Goal: Information Seeking & Learning: Learn about a topic

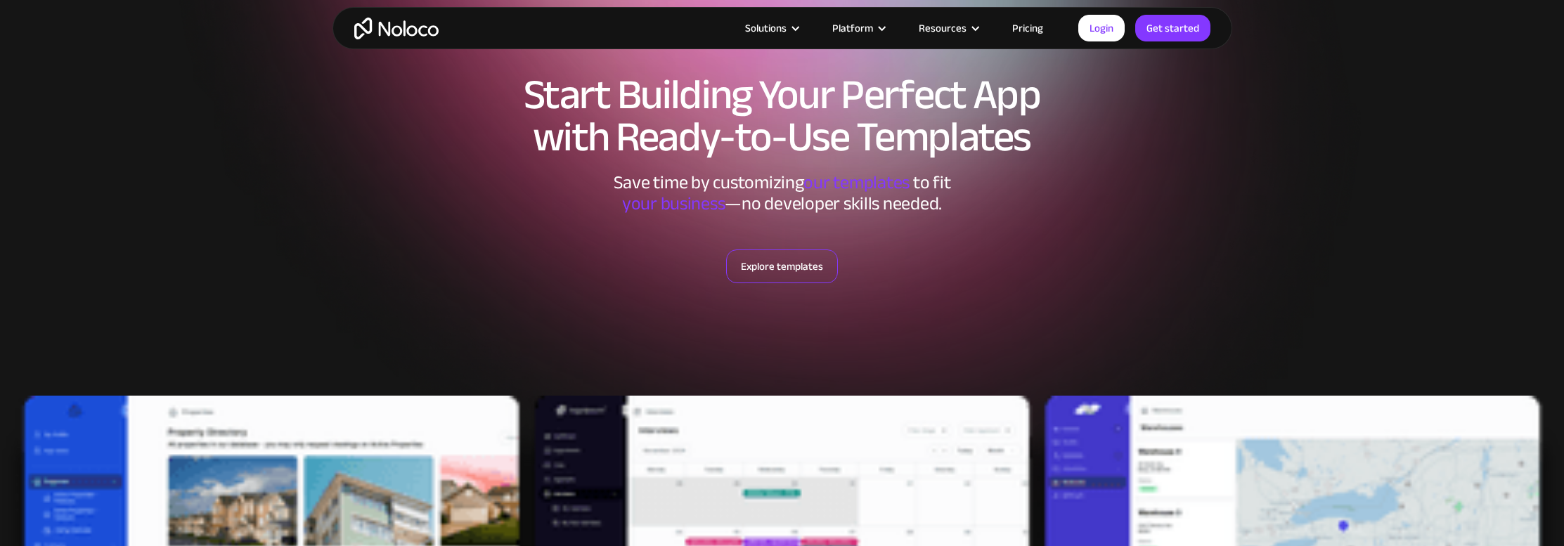
click at [799, 267] on link "Explore templates" at bounding box center [782, 266] width 112 height 34
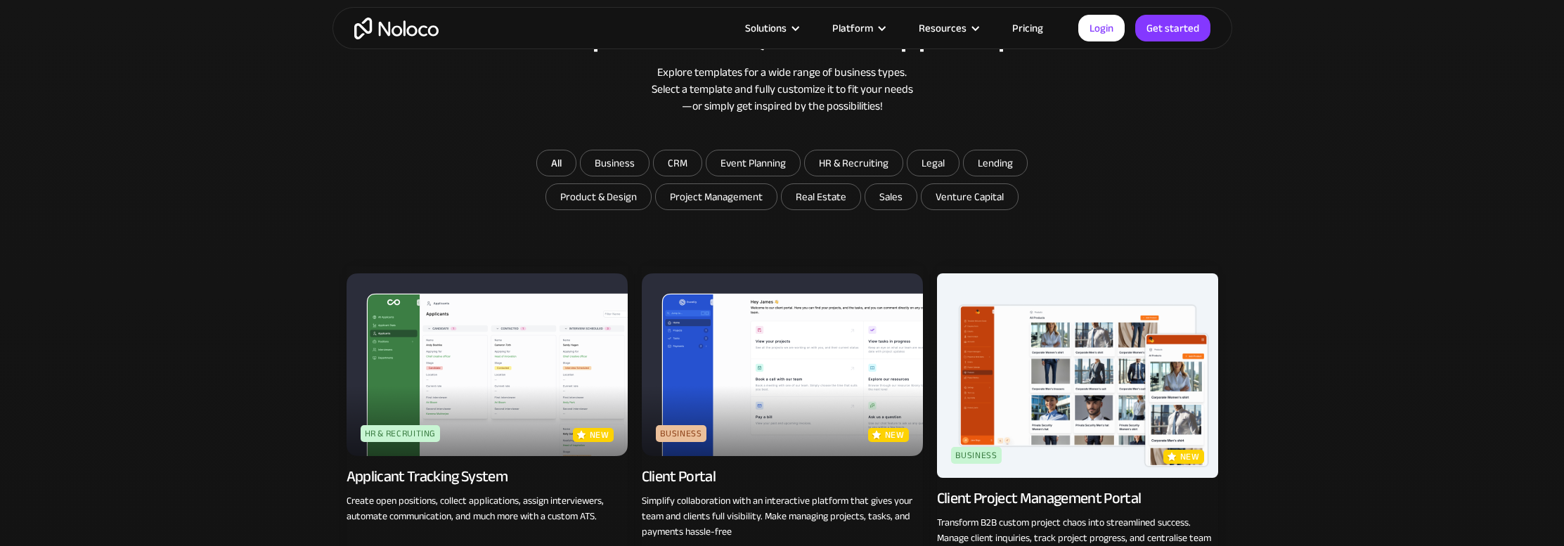
scroll to position [891, 0]
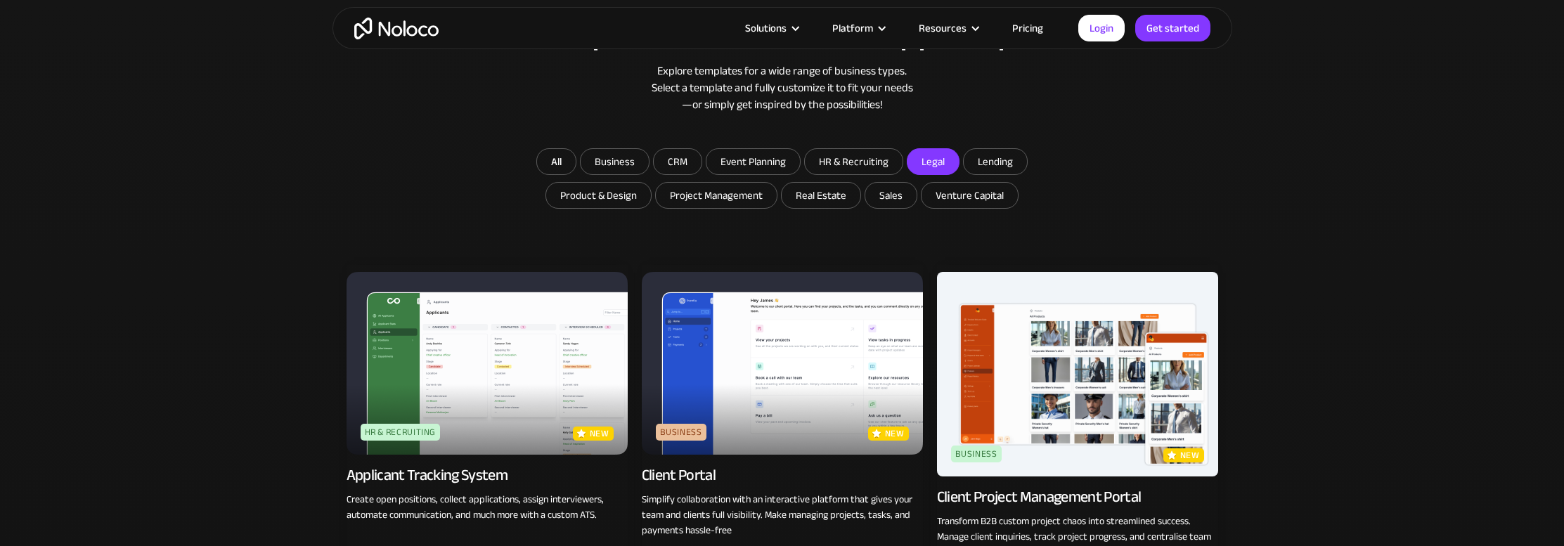
click at [927, 161] on input "Legal" at bounding box center [932, 161] width 51 height 25
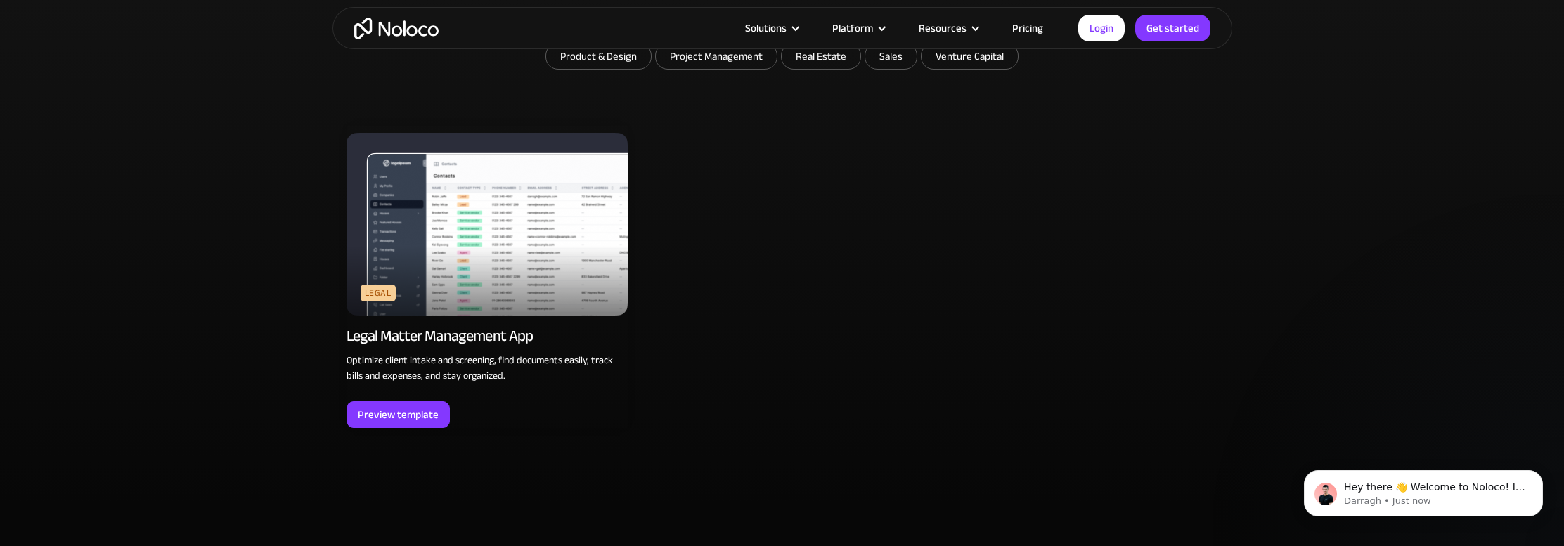
scroll to position [903, 0]
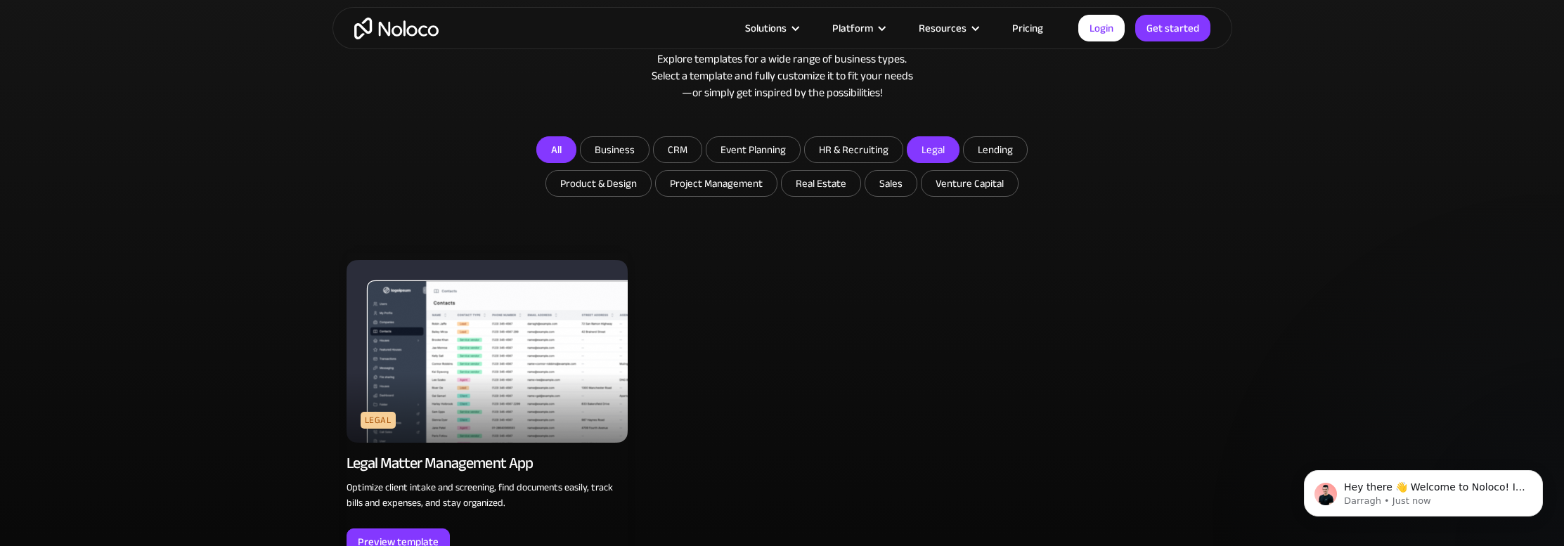
click at [557, 144] on link "All" at bounding box center [556, 149] width 40 height 27
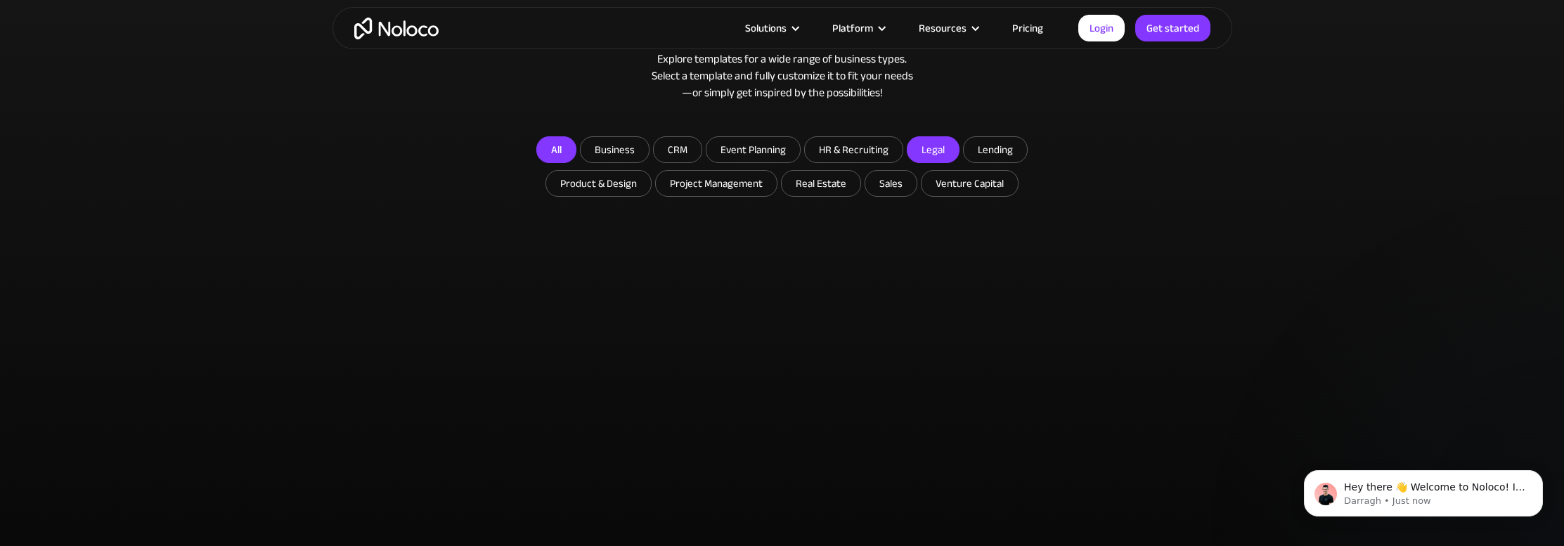
checkbox input "false"
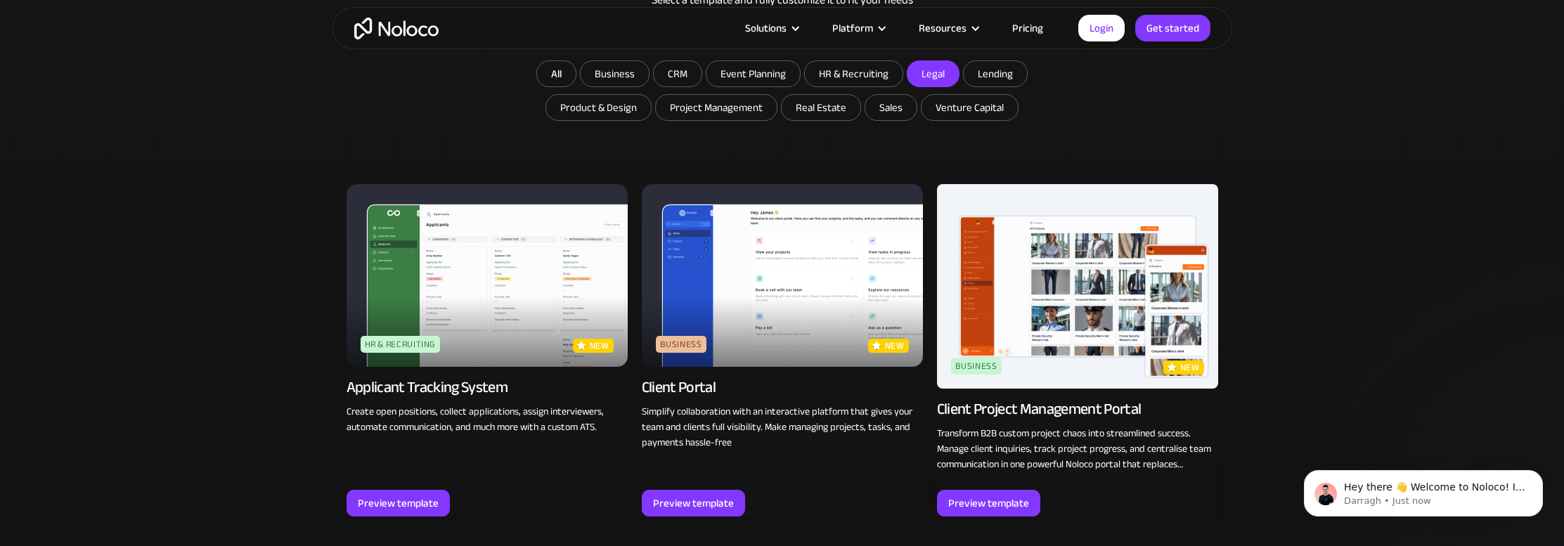
scroll to position [981, 0]
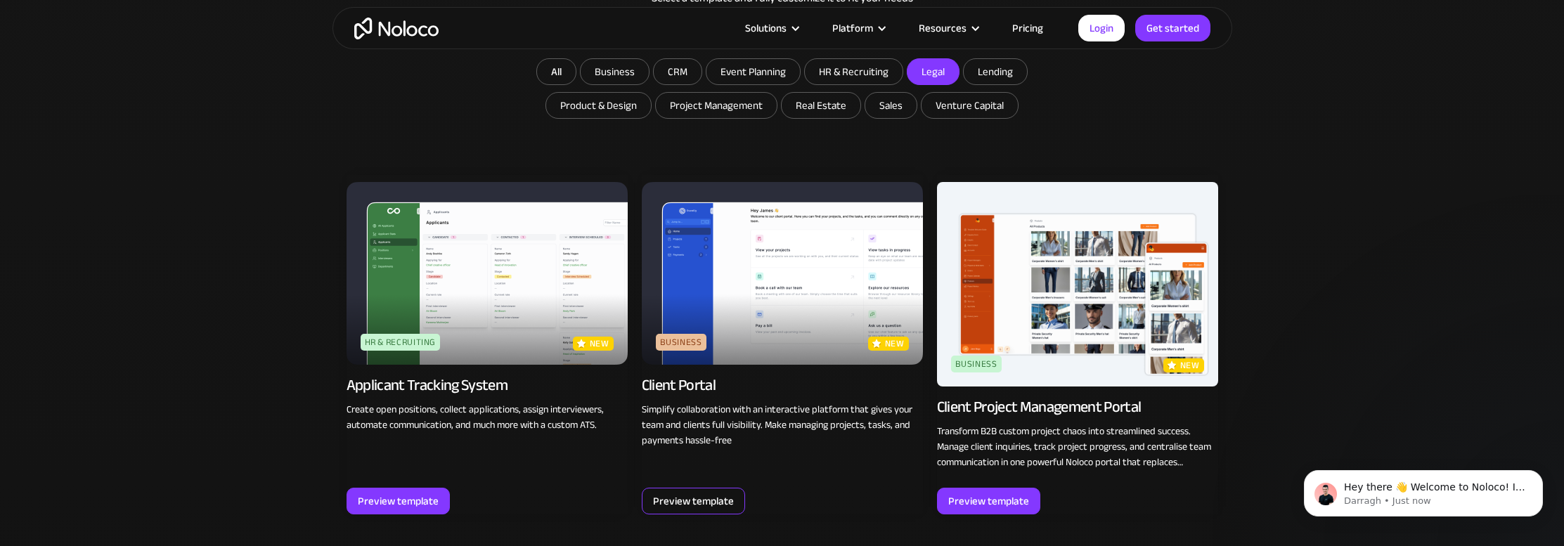
click at [712, 496] on div "Preview template" at bounding box center [693, 501] width 81 height 18
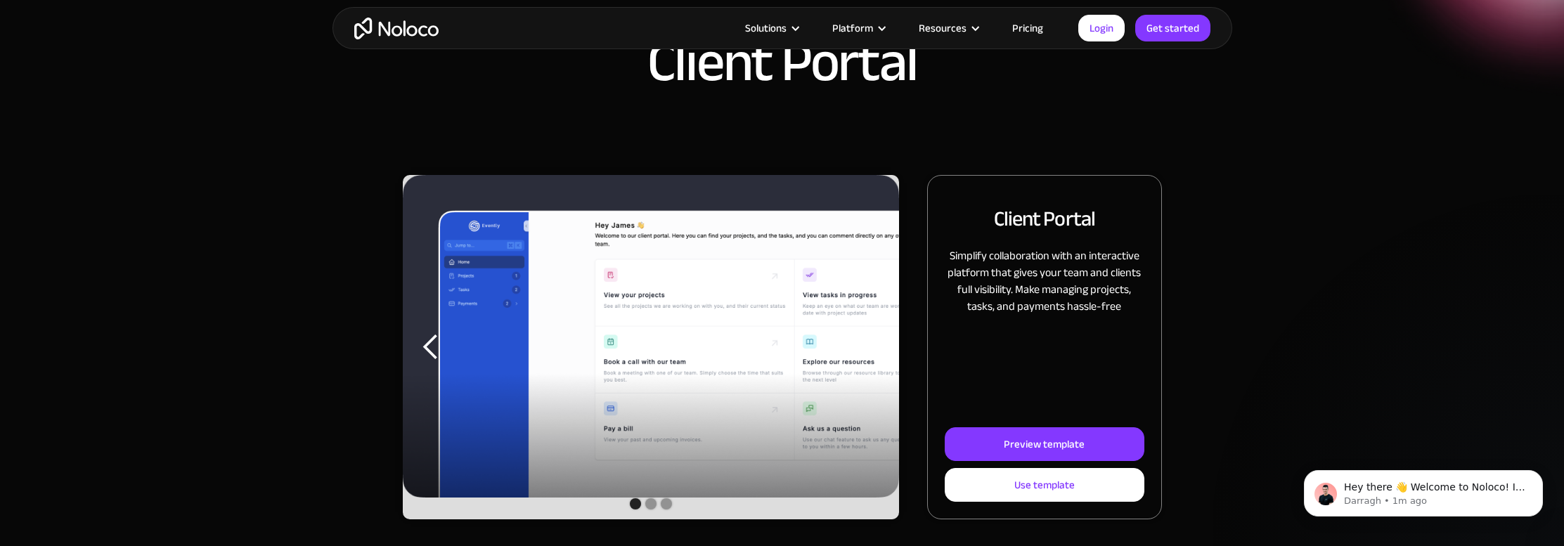
scroll to position [89, 0]
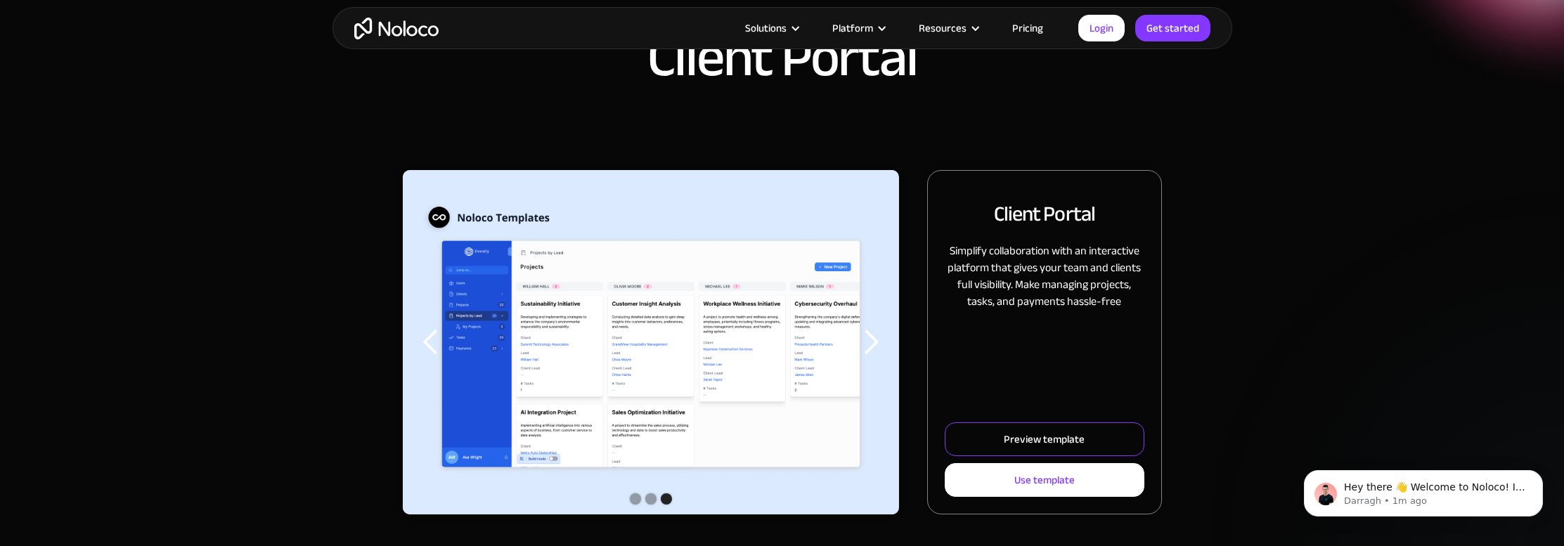
click at [974, 434] on link "Preview template" at bounding box center [1044, 439] width 199 height 34
